Goal: Transaction & Acquisition: Purchase product/service

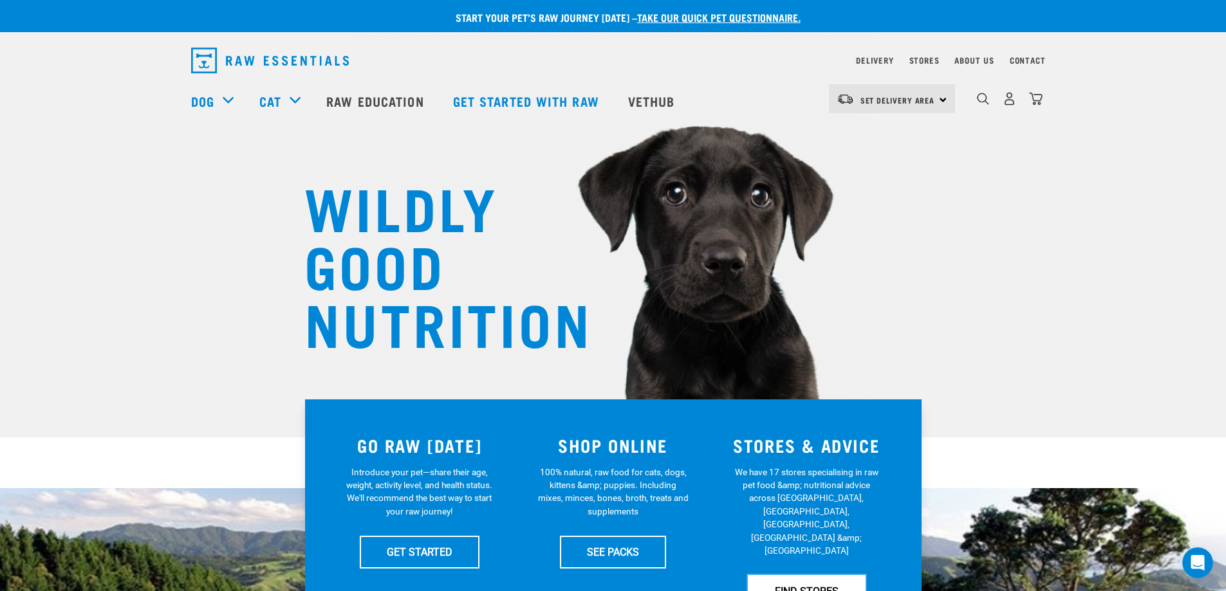
click at [809, 575] on link "FIND STORES" at bounding box center [807, 591] width 118 height 32
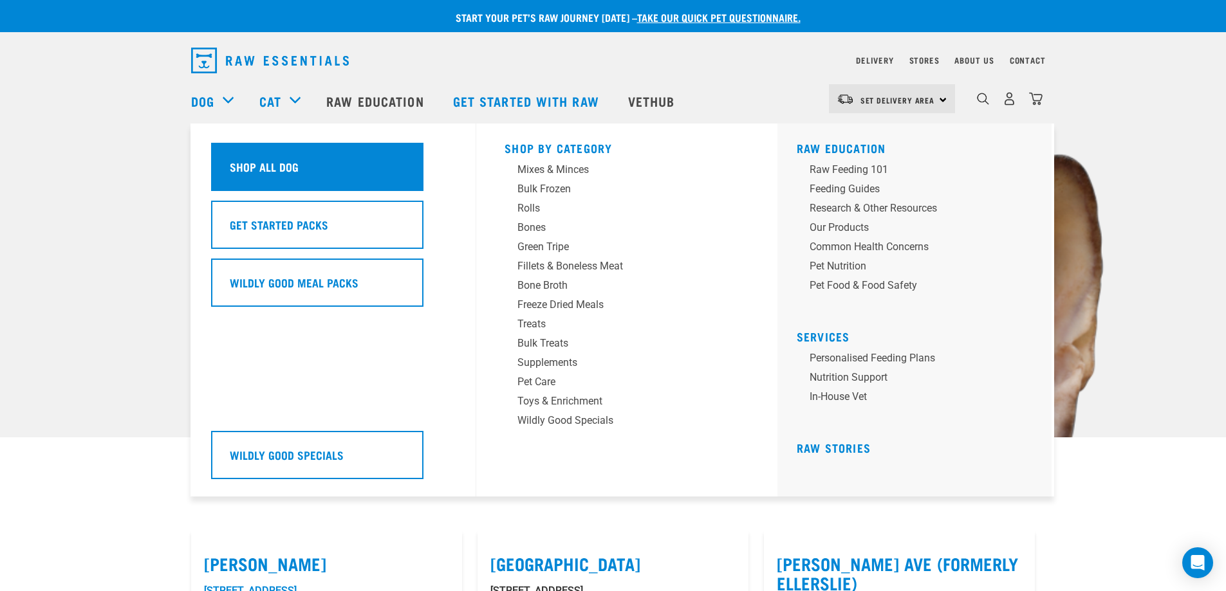
click at [273, 172] on h5 "Shop All Dog" at bounding box center [264, 166] width 69 height 17
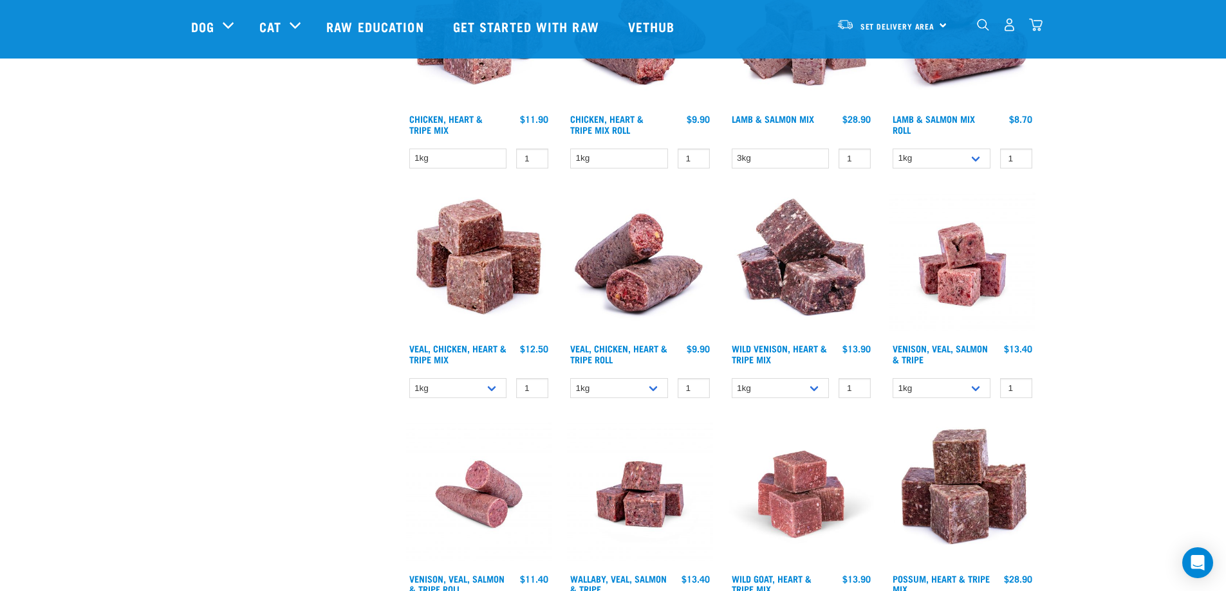
scroll to position [1673, 0]
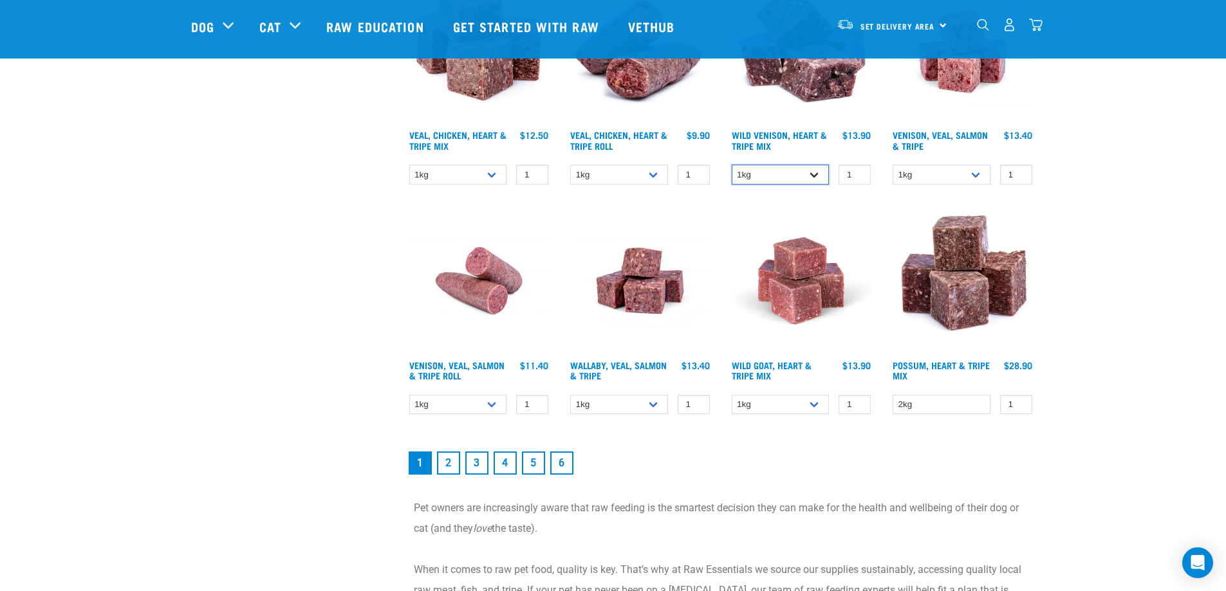
click at [818, 170] on select "1kg 3kg" at bounding box center [781, 175] width 98 height 20
click at [978, 175] on select "1kg 3kg Bulk (18kg)" at bounding box center [941, 175] width 98 height 20
select select "327935"
click at [892, 165] on select "1kg 3kg Bulk (18kg)" at bounding box center [941, 175] width 98 height 20
click at [818, 406] on select "1kg 3kg" at bounding box center [781, 405] width 98 height 20
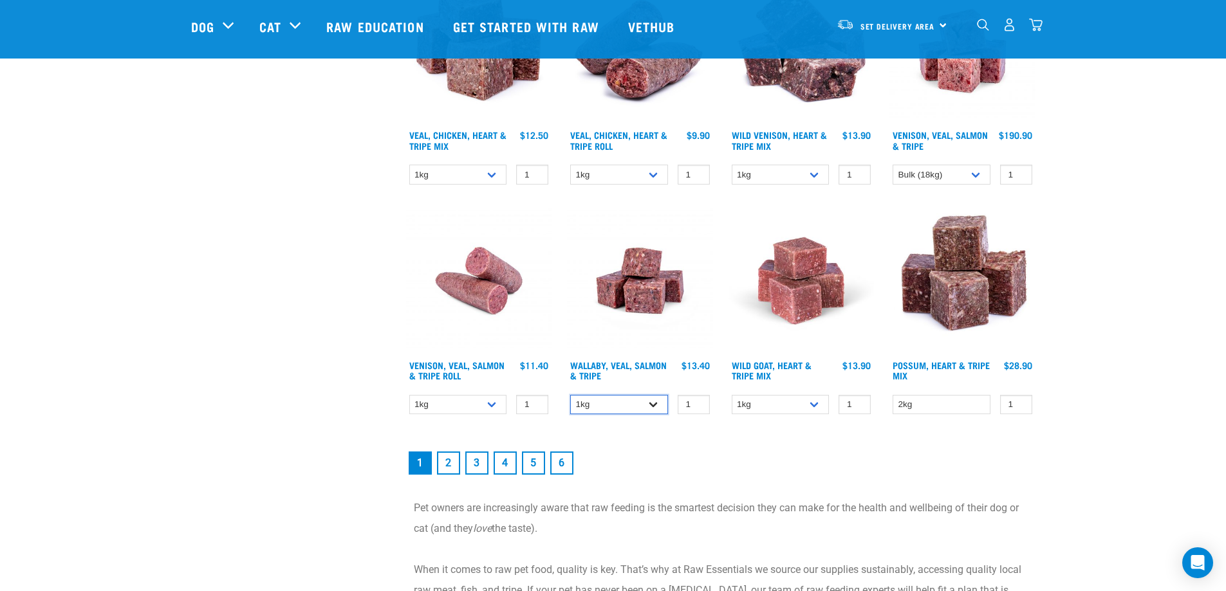
click at [651, 404] on select "1kg 3kg Bulk (18kg)" at bounding box center [619, 405] width 98 height 20
select select "278010"
click at [570, 395] on select "1kg 3kg Bulk (18kg)" at bounding box center [619, 405] width 98 height 20
click at [450, 468] on link "2" at bounding box center [448, 463] width 23 height 23
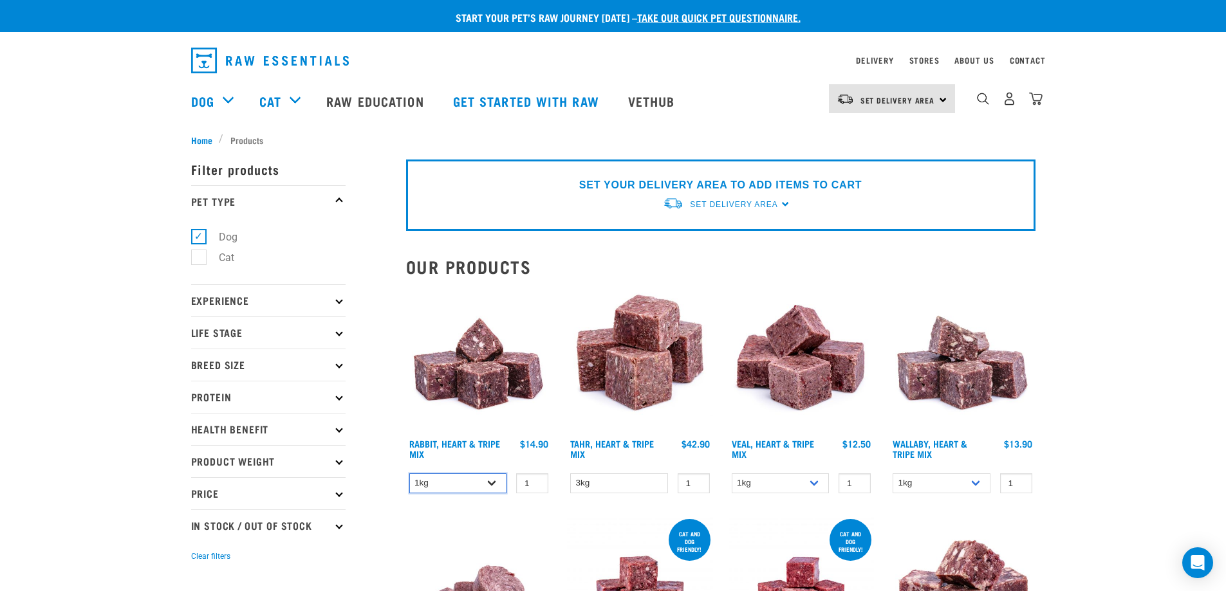
click at [493, 481] on select "1kg 3kg" at bounding box center [458, 484] width 98 height 20
click at [812, 481] on select "1kg 3kg" at bounding box center [781, 484] width 98 height 20
click at [978, 485] on select "1kg 3kg" at bounding box center [941, 484] width 98 height 20
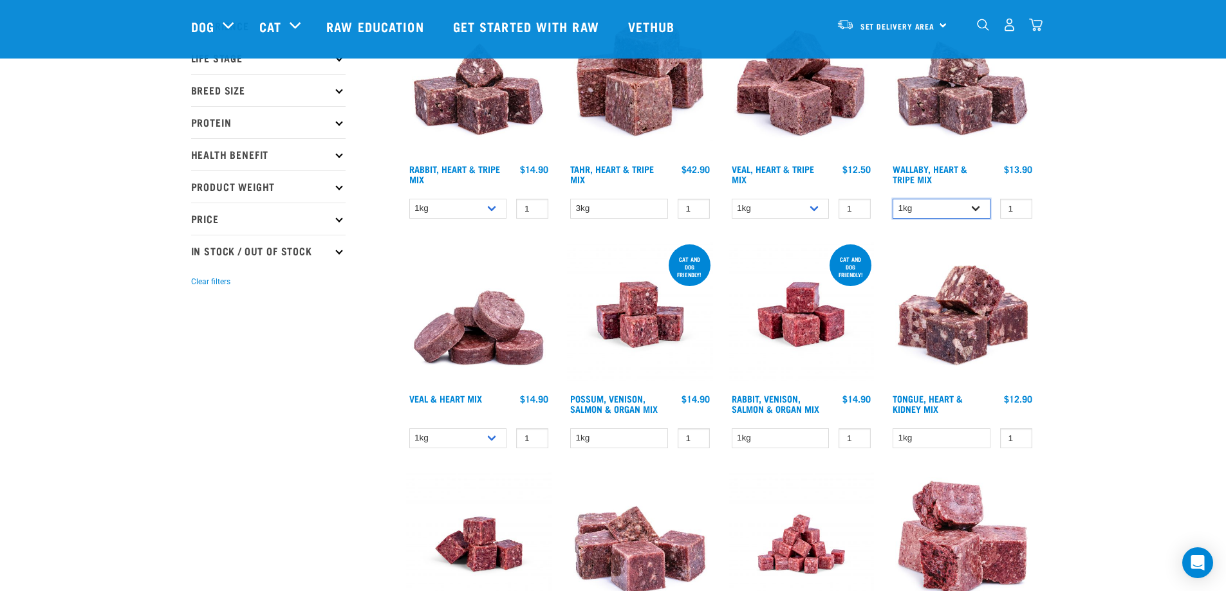
scroll to position [322, 0]
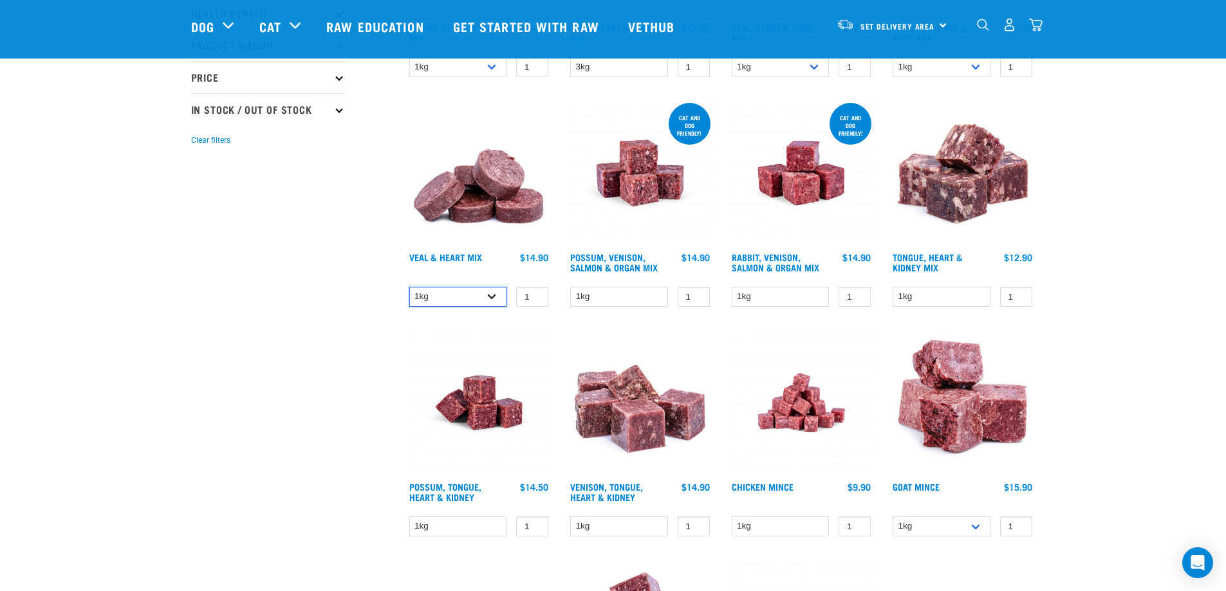
click at [487, 295] on select "1kg 3kg" at bounding box center [458, 297] width 98 height 20
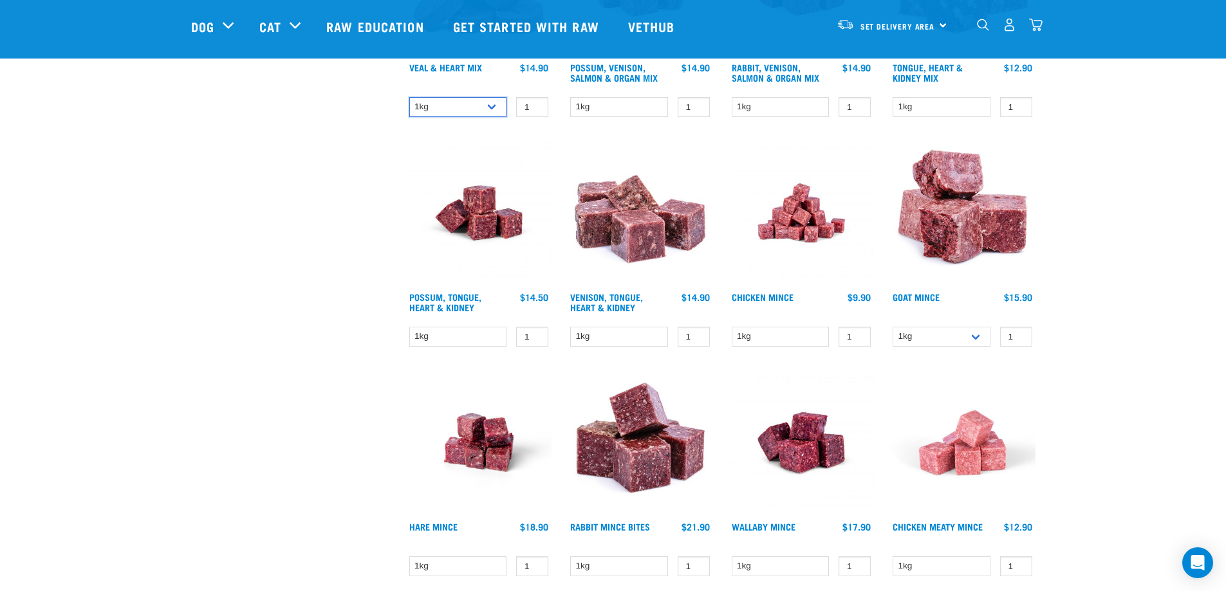
scroll to position [515, 0]
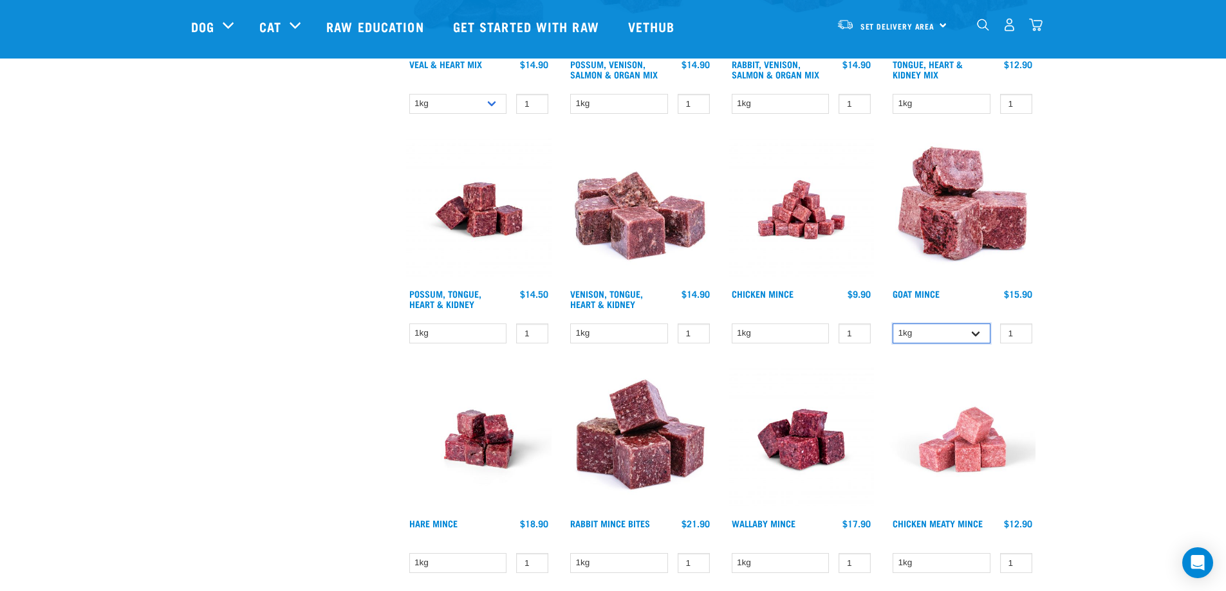
click at [975, 335] on select "1kg 3kg" at bounding box center [941, 334] width 98 height 20
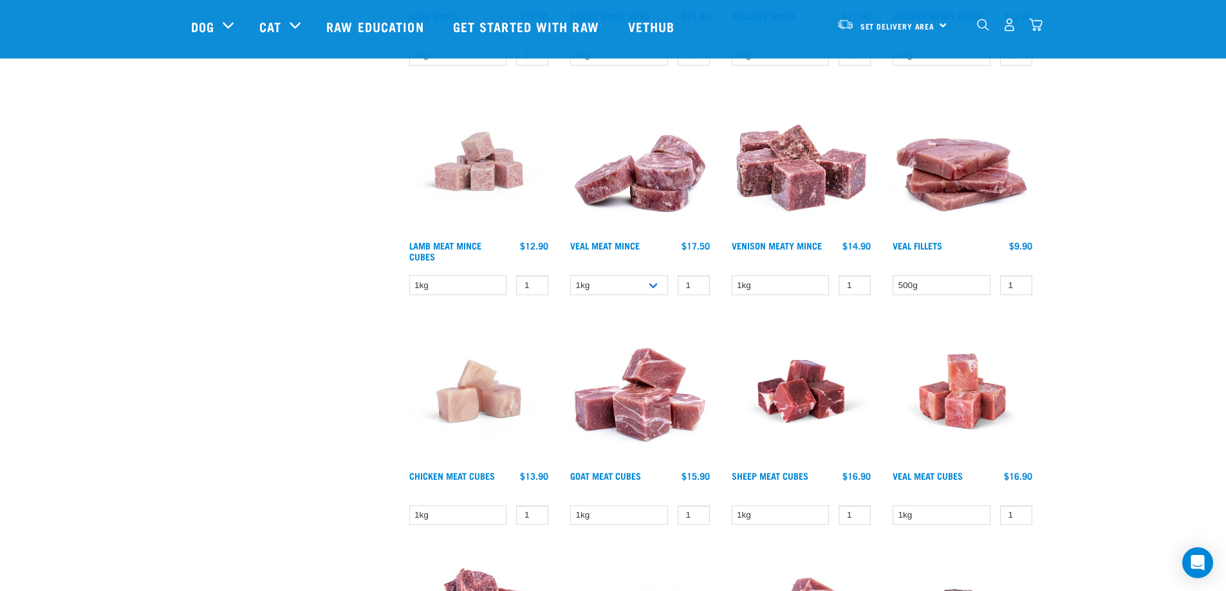
scroll to position [1029, 0]
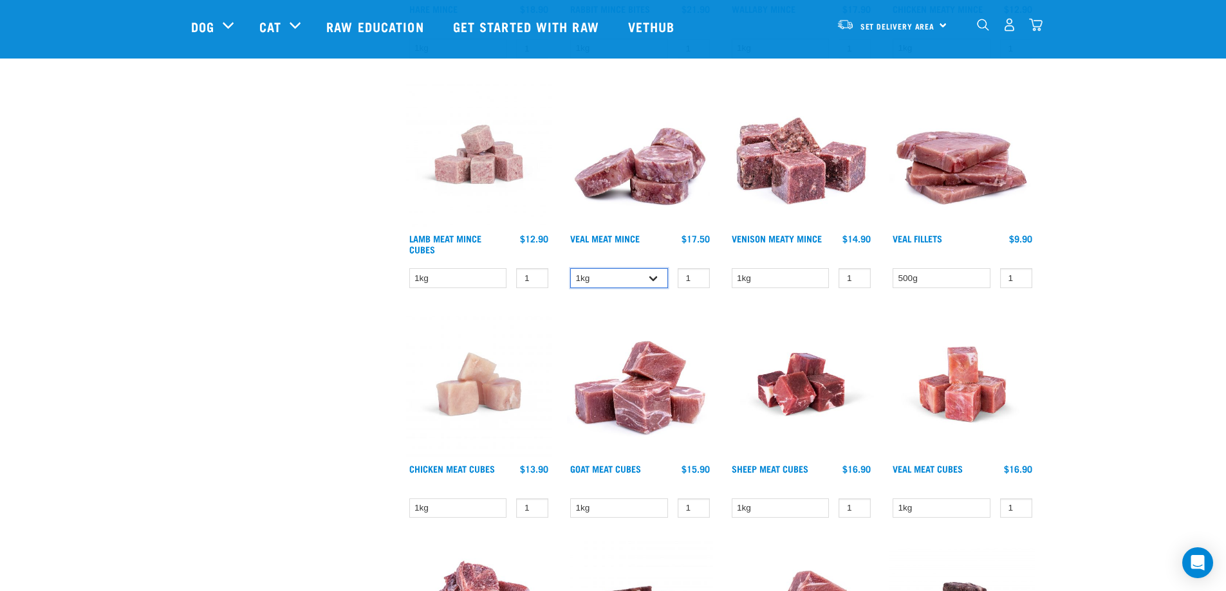
click at [654, 278] on select "1kg 3kg" at bounding box center [619, 278] width 98 height 20
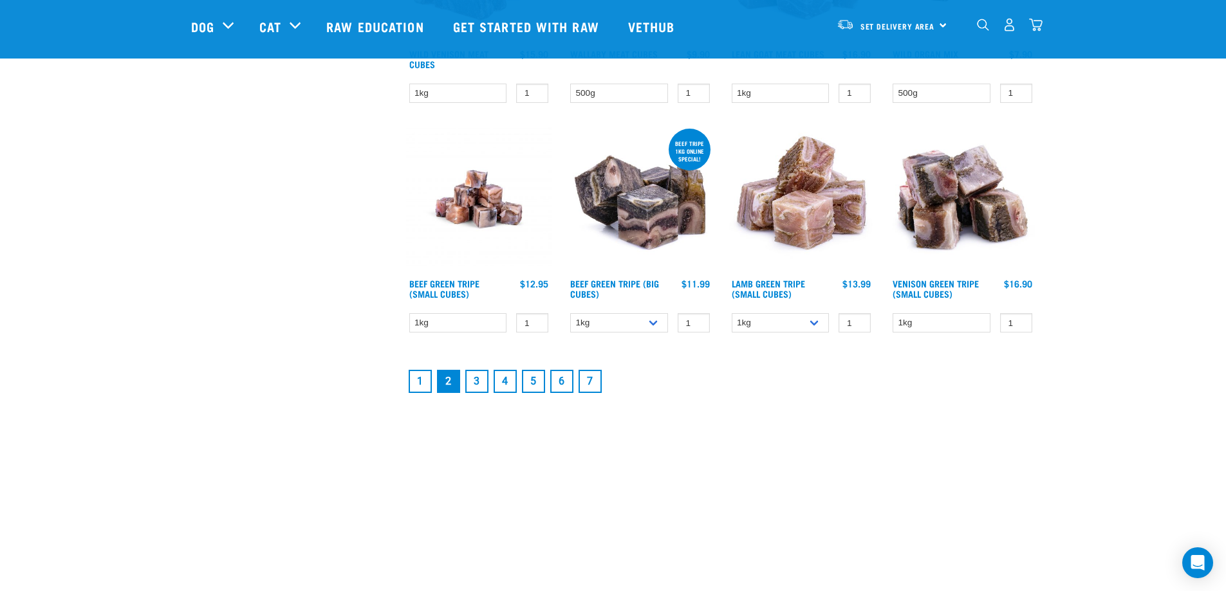
scroll to position [1608, 0]
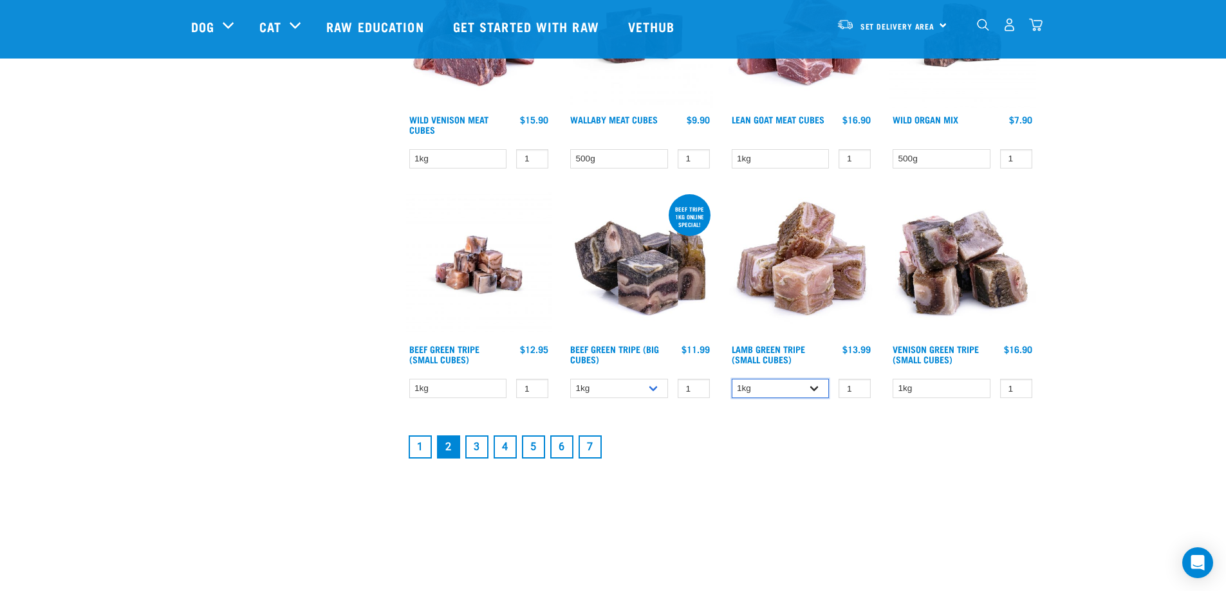
click at [811, 391] on select "1kg 3kg" at bounding box center [781, 389] width 98 height 20
click at [656, 394] on select "1kg 3kg Bulk (10kg)" at bounding box center [619, 389] width 98 height 20
select select "344958"
click at [570, 379] on select "1kg 3kg Bulk (10kg)" at bounding box center [619, 389] width 98 height 20
click at [478, 452] on link "3" at bounding box center [476, 447] width 23 height 23
